Goal: Check status: Check status

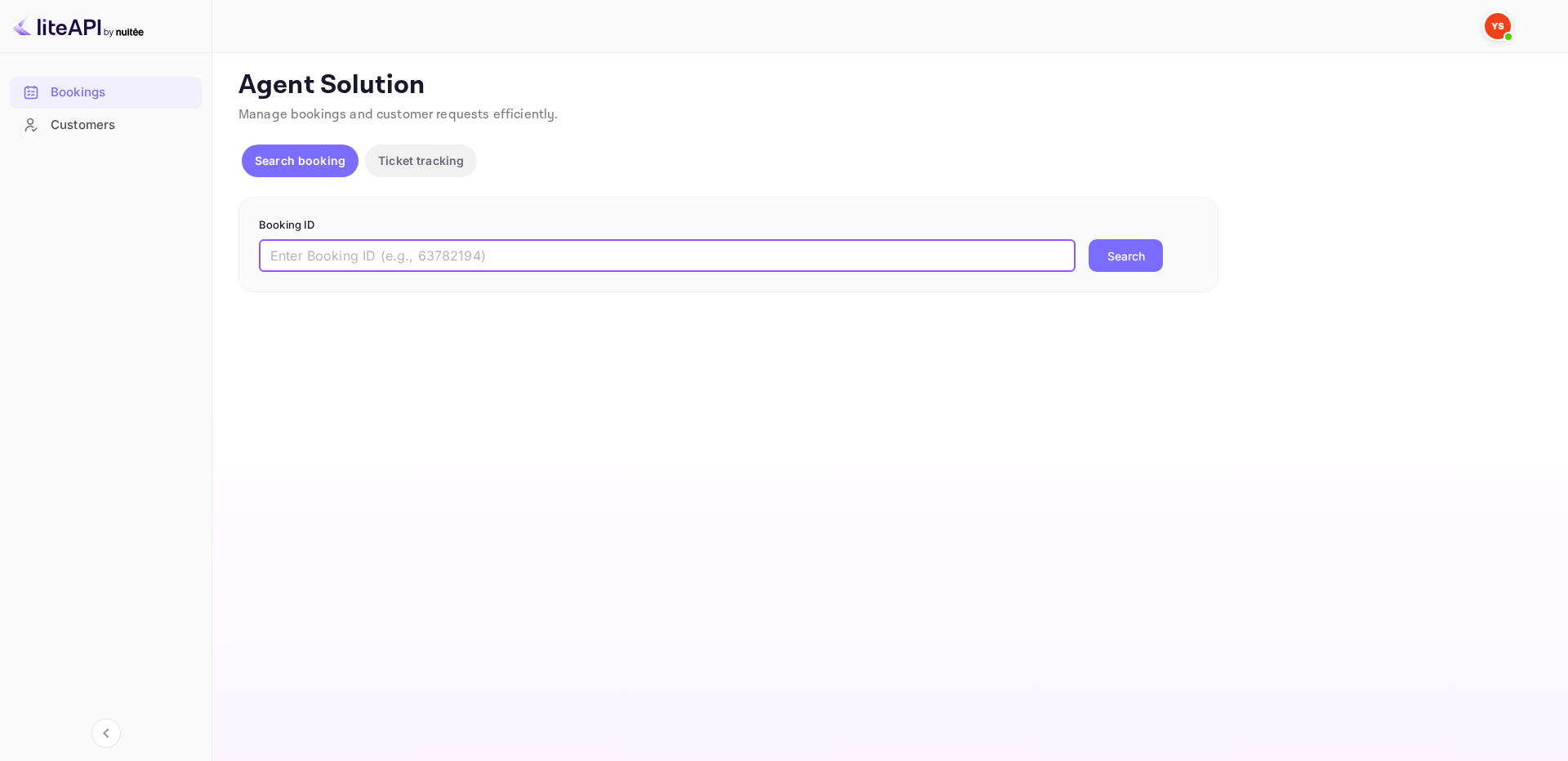
click at [937, 253] on input "text" at bounding box center [667, 255] width 817 height 32
type input "9554060"
click at [1149, 260] on button "Search" at bounding box center [1126, 255] width 75 height 32
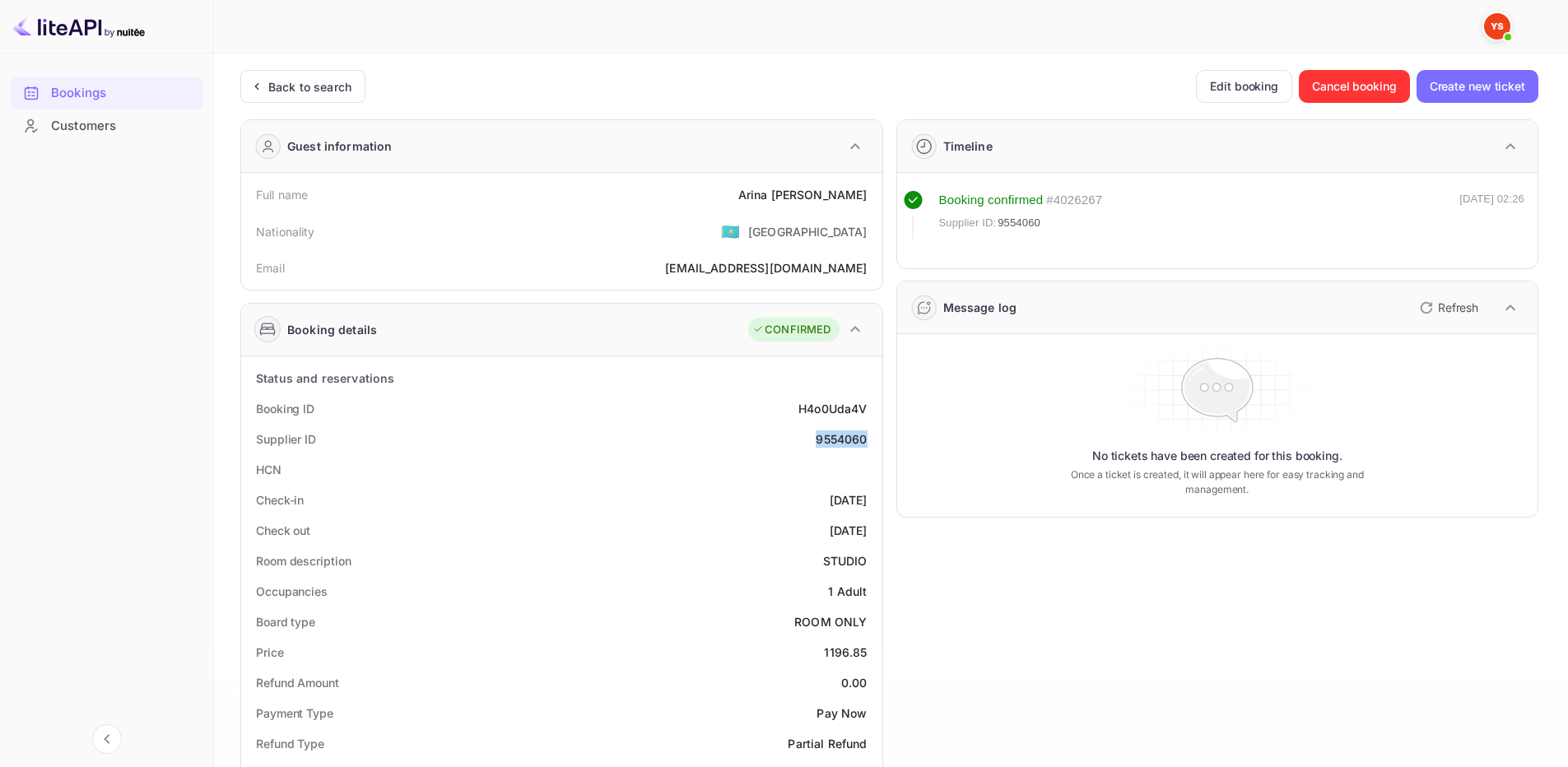
drag, startPoint x: 823, startPoint y: 445, endPoint x: 870, endPoint y: 445, distance: 47.0
click at [870, 445] on div "Supplier ID 9554060" at bounding box center [561, 439] width 628 height 31
drag, startPoint x: 770, startPoint y: 184, endPoint x: 863, endPoint y: 196, distance: 93.8
click at [868, 196] on div "Full name [PERSON_NAME]" at bounding box center [561, 194] width 628 height 31
copy div "[PERSON_NAME]"
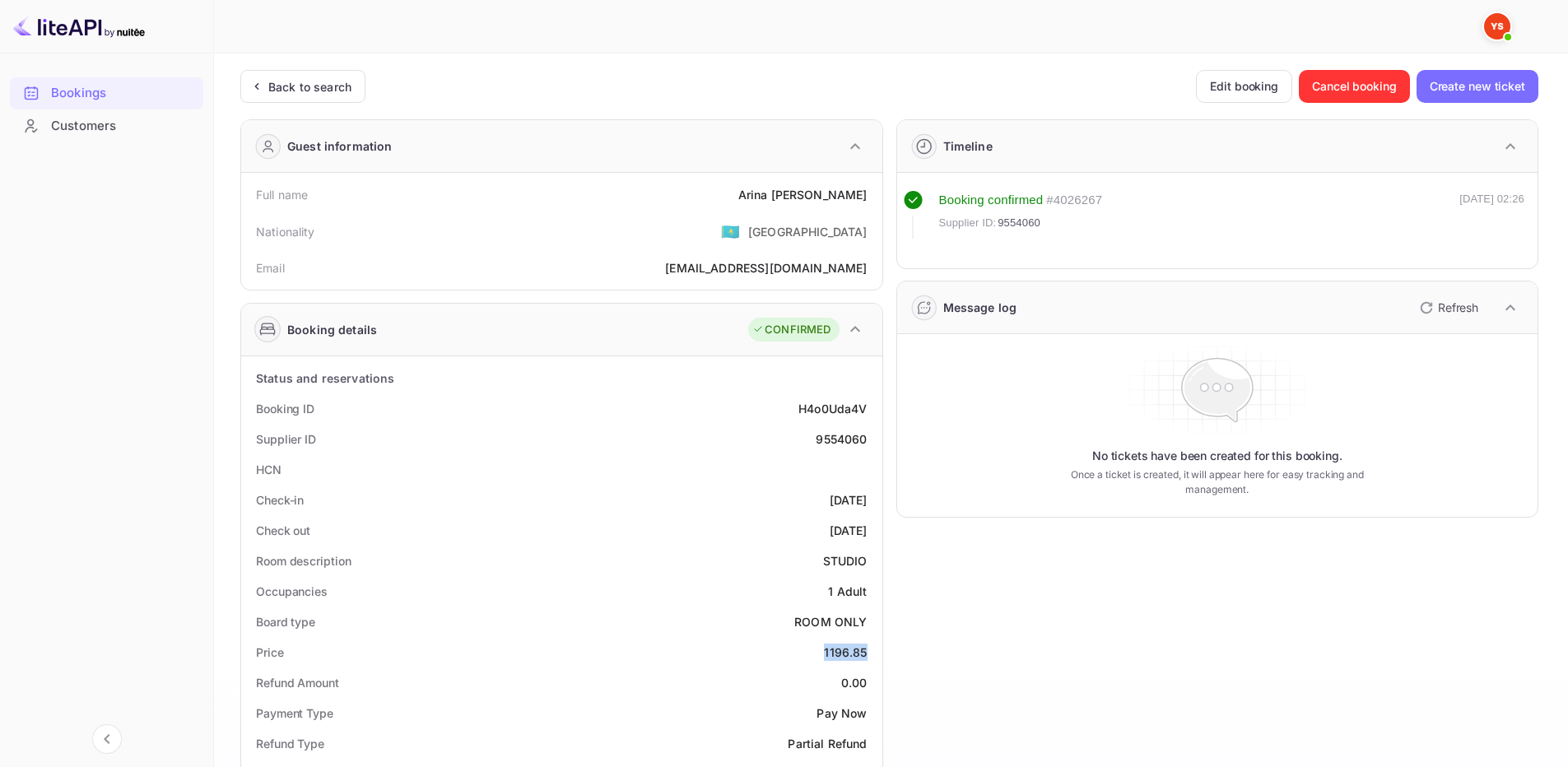
drag, startPoint x: 827, startPoint y: 648, endPoint x: 876, endPoint y: 649, distance: 49.0
copy div "1196.85"
